Goal: Information Seeking & Learning: Compare options

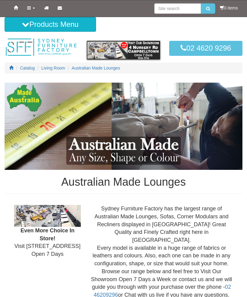
click at [61, 66] on span "Living Room" at bounding box center [53, 68] width 24 height 5
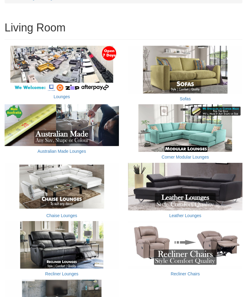
scroll to position [70, 0]
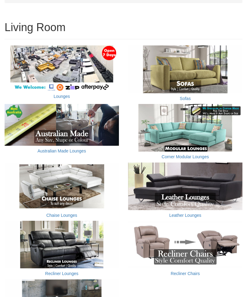
click at [70, 253] on img at bounding box center [62, 245] width 114 height 48
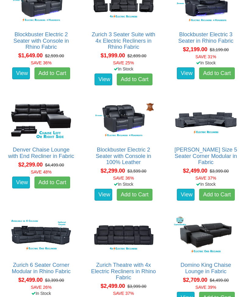
scroll to position [480, 0]
click at [206, 264] on link "Domino King Chaise Lounge in Fabric" at bounding box center [206, 268] width 51 height 12
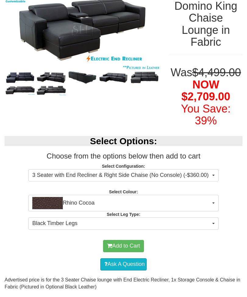
scroll to position [92, 0]
click at [210, 209] on span "Rhino Cocoa" at bounding box center [121, 203] width 178 height 12
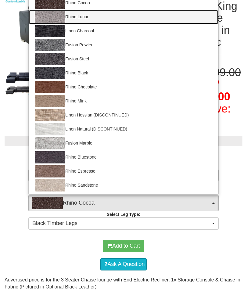
click at [87, 24] on link "Rhino Lunar" at bounding box center [124, 17] width 190 height 14
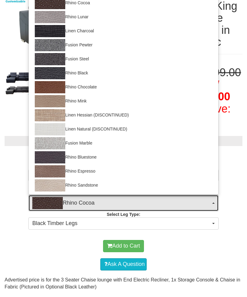
select select "1559"
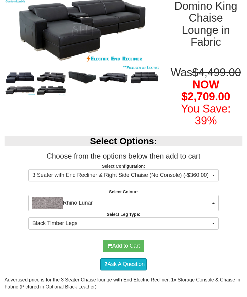
click at [218, 230] on button "Black Timber Legs" at bounding box center [123, 223] width 190 height 12
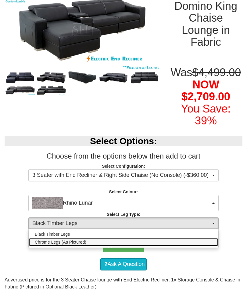
click at [213, 246] on link "Chrome Legs (As Pictured)" at bounding box center [124, 242] width 190 height 8
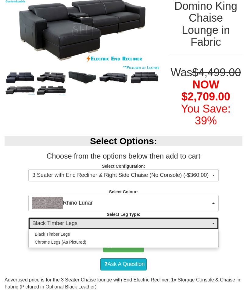
select select "1717"
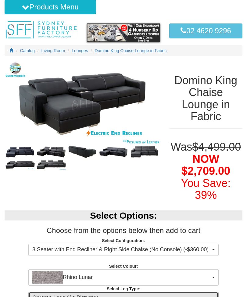
scroll to position [0, 0]
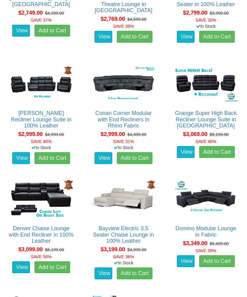
scroll to position [863, 0]
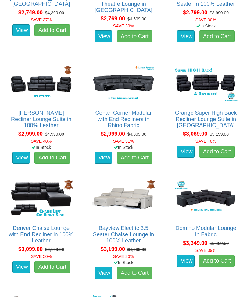
click at [133, 202] on img at bounding box center [123, 198] width 66 height 41
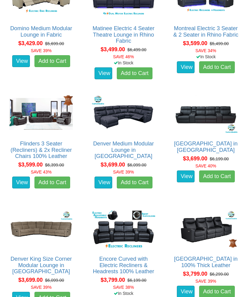
scroll to position [1154, 0]
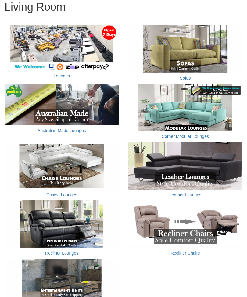
scroll to position [91, 0]
